Goal: Information Seeking & Learning: Find specific fact

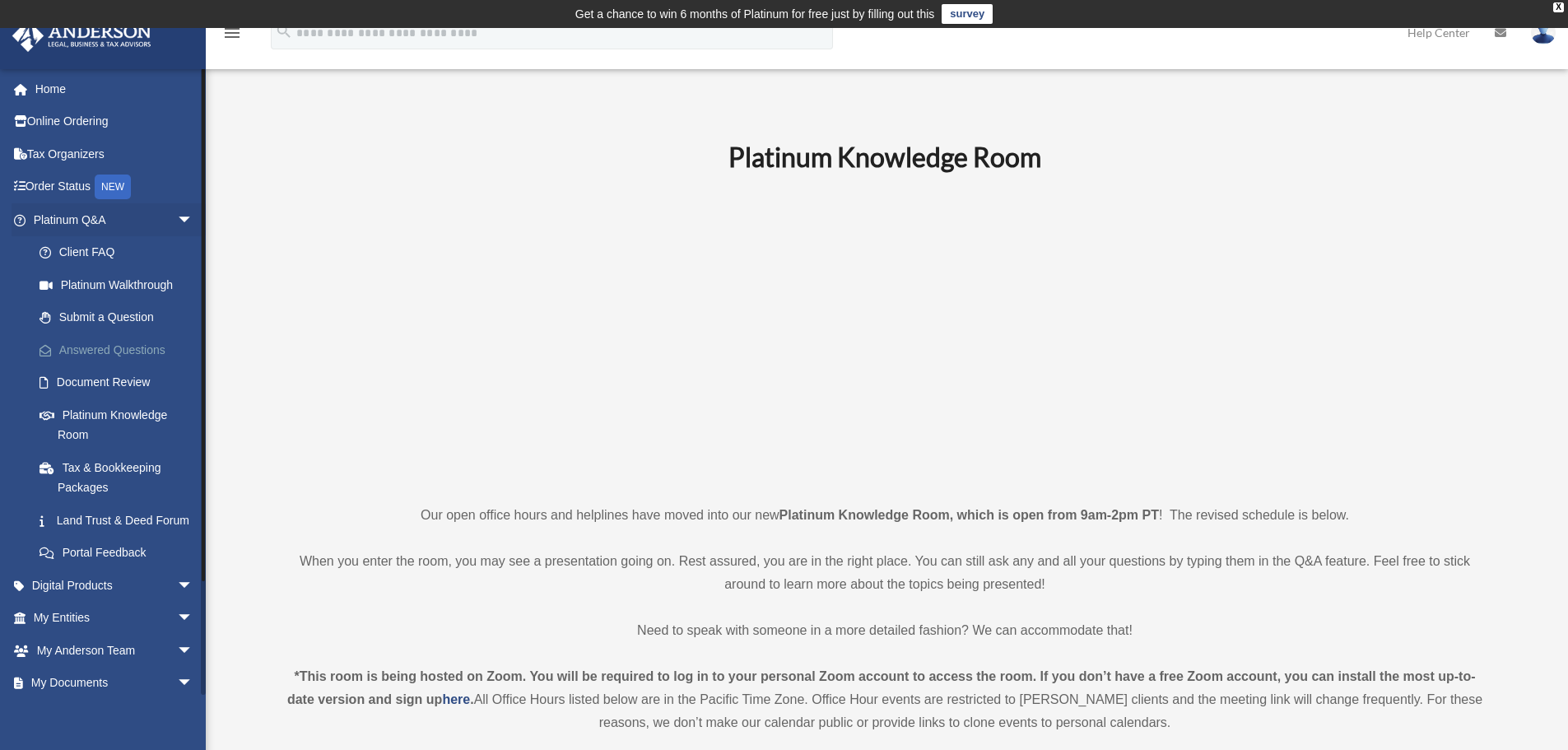
click at [62, 343] on link "Answered Questions" at bounding box center [121, 350] width 195 height 33
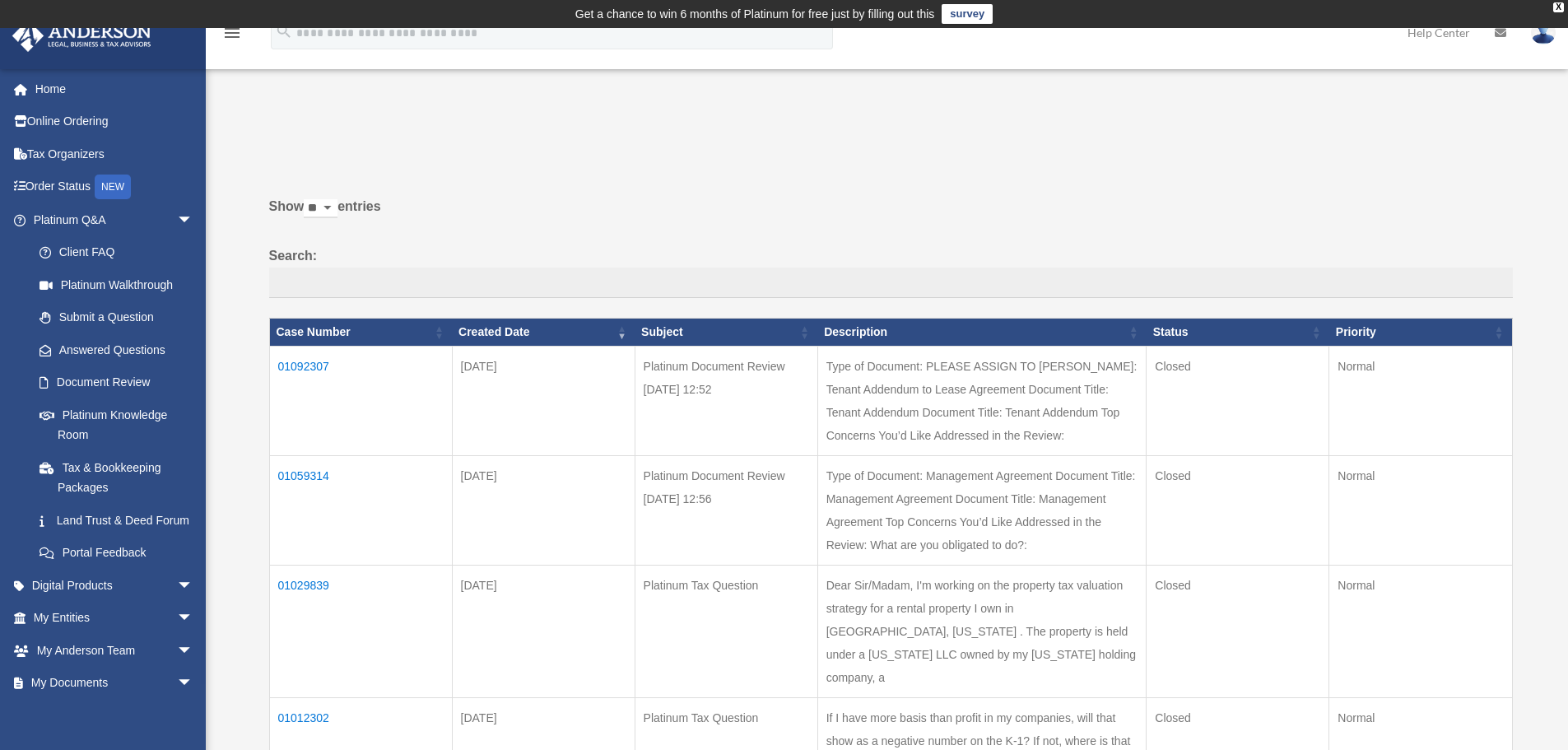
click at [309, 364] on td "01092307" at bounding box center [361, 400] width 183 height 110
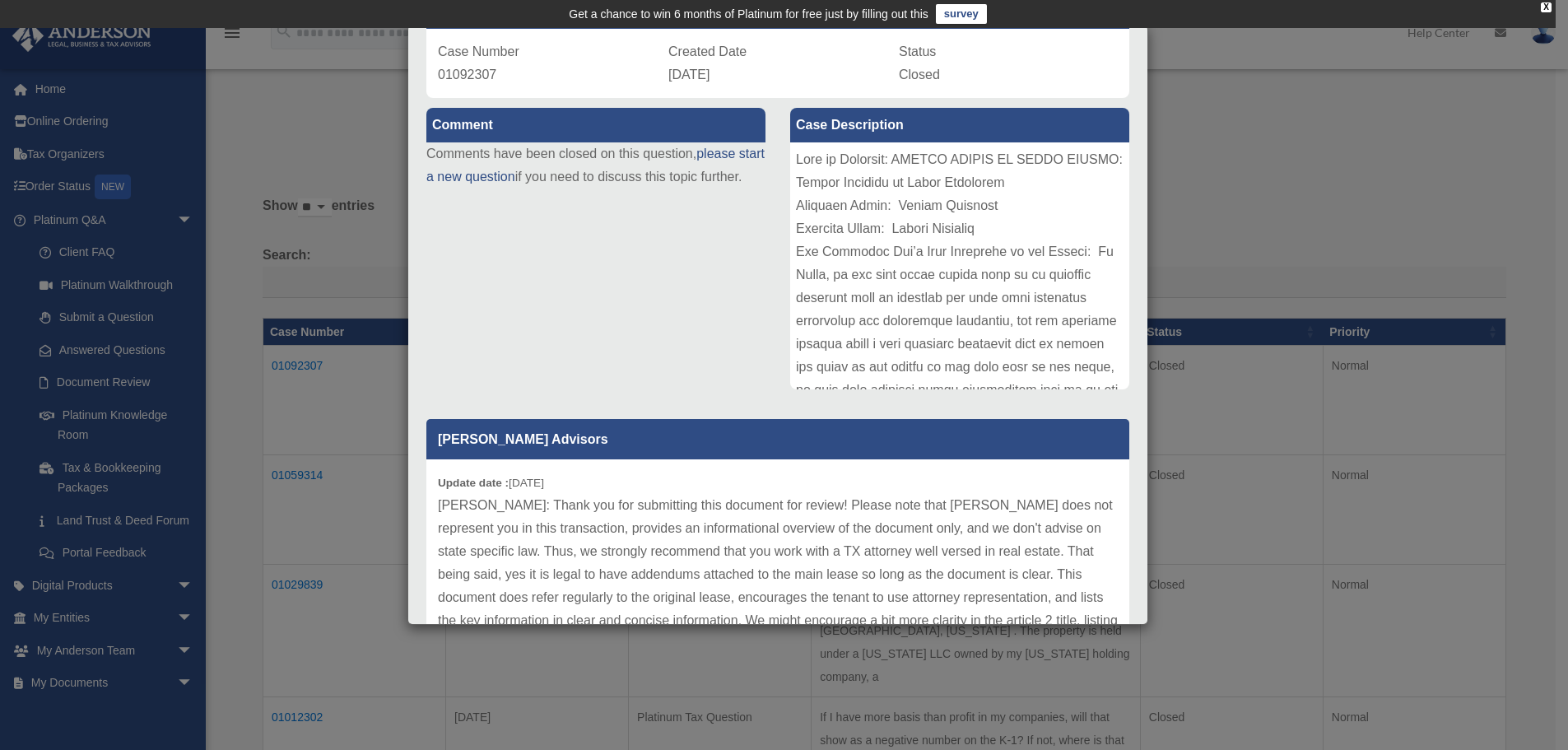
scroll to position [117, 0]
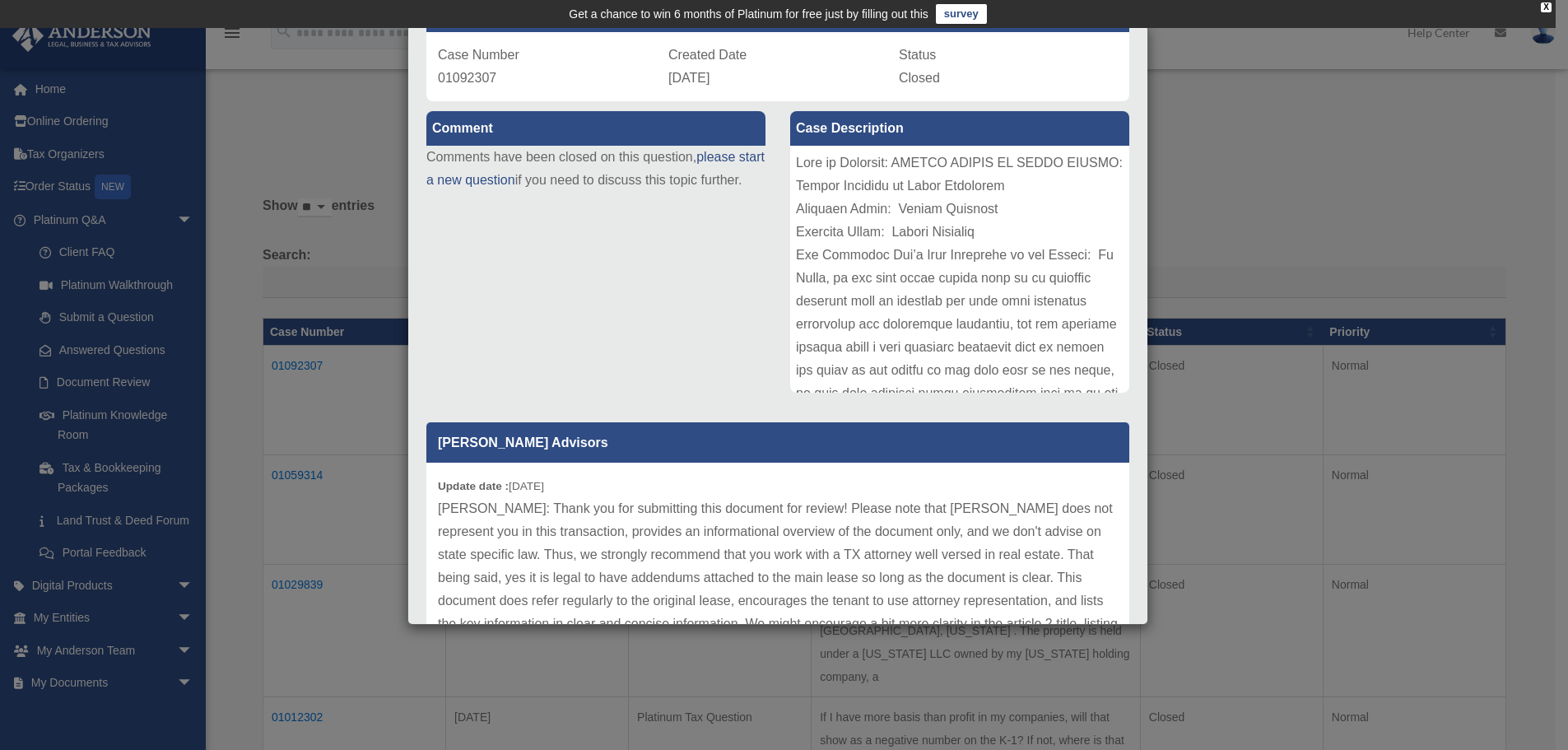
click at [1312, 325] on div "Case Detail × Platinum Document Review 08/28/2025 12:52 Case Number 01092307 Cr…" at bounding box center [784, 375] width 1568 height 750
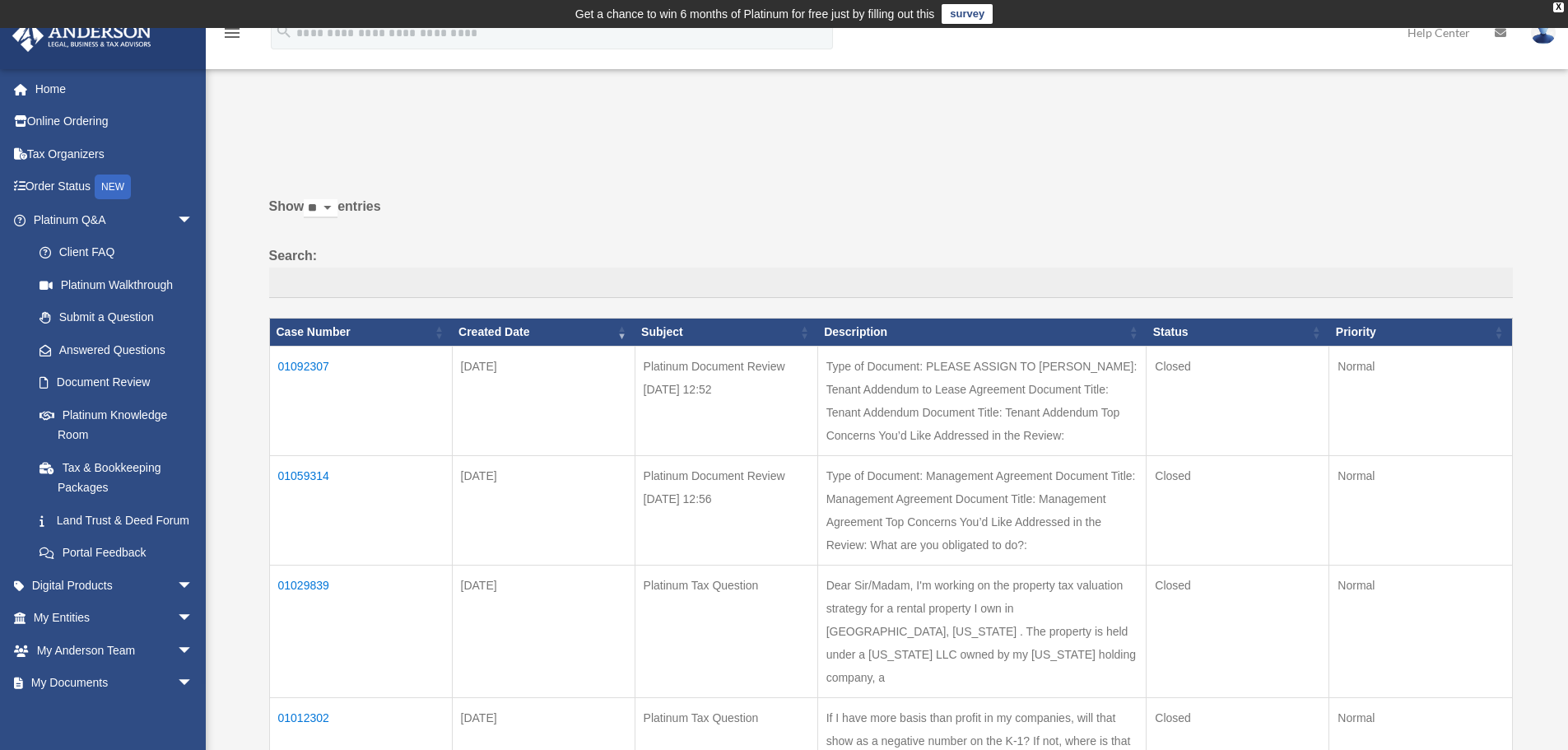
drag, startPoint x: 138, startPoint y: 418, endPoint x: 429, endPoint y: 271, distance: 326.0
click at [138, 418] on link "Platinum Knowledge Room" at bounding box center [117, 424] width 187 height 53
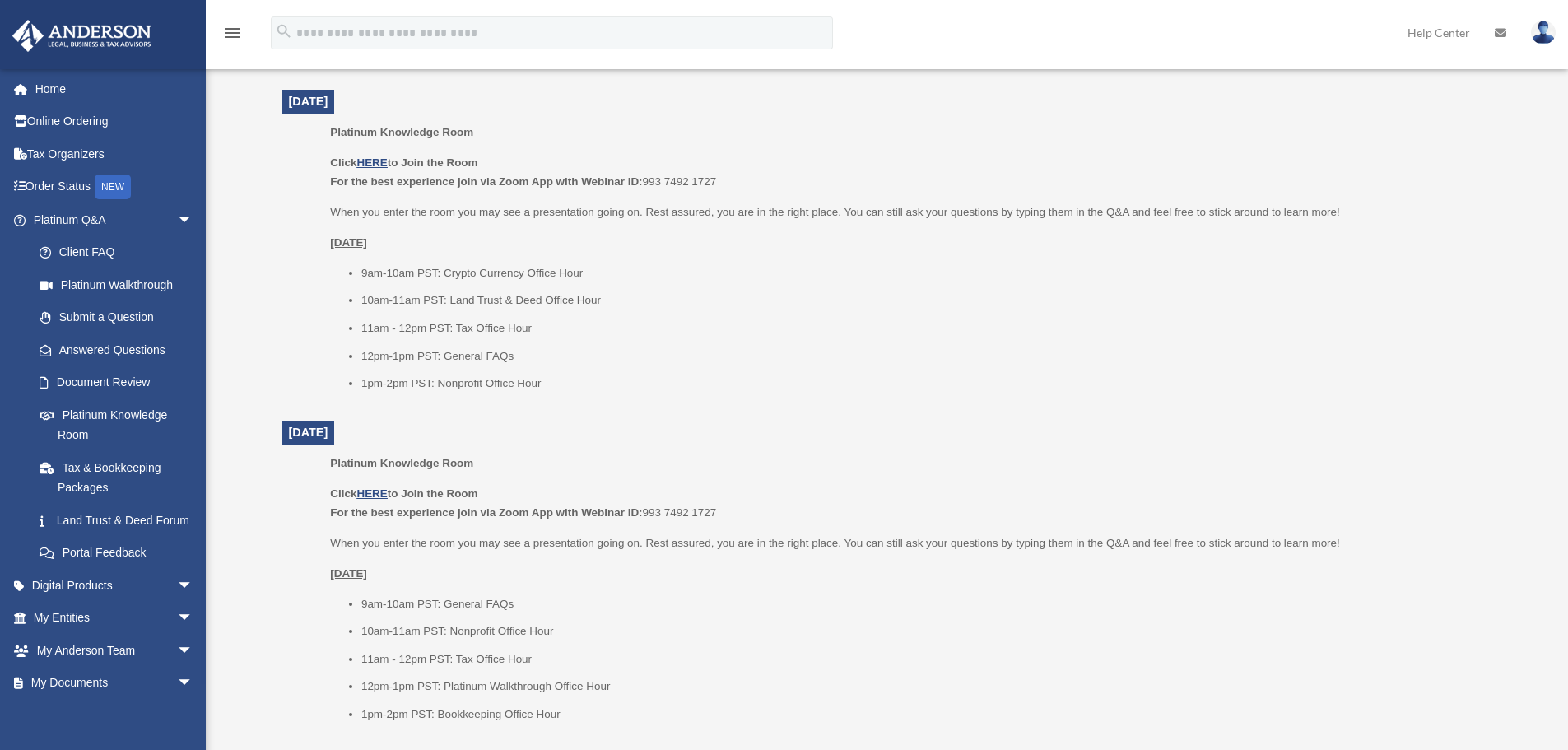
scroll to position [670, 0]
click at [385, 155] on u "HERE" at bounding box center [371, 161] width 30 height 12
